Goal: Navigation & Orientation: Find specific page/section

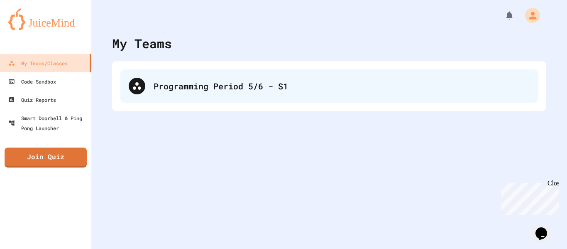
click at [330, 78] on div "Programming Period 5/6 - S1" at bounding box center [329, 85] width 418 height 33
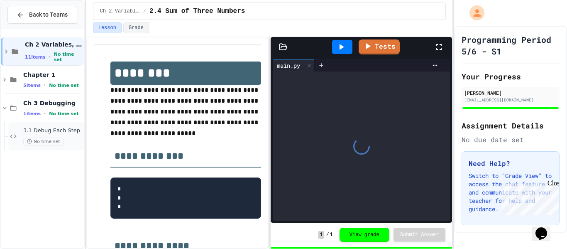
click at [66, 132] on span "3.1 Debug Each Step" at bounding box center [52, 130] width 59 height 7
